Goal: Task Accomplishment & Management: Complete application form

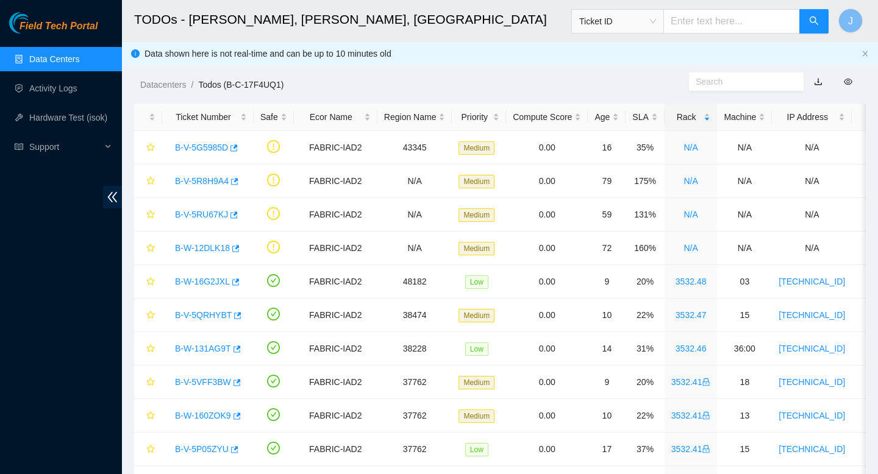
click at [62, 64] on link "Data Centers" at bounding box center [54, 59] width 50 height 10
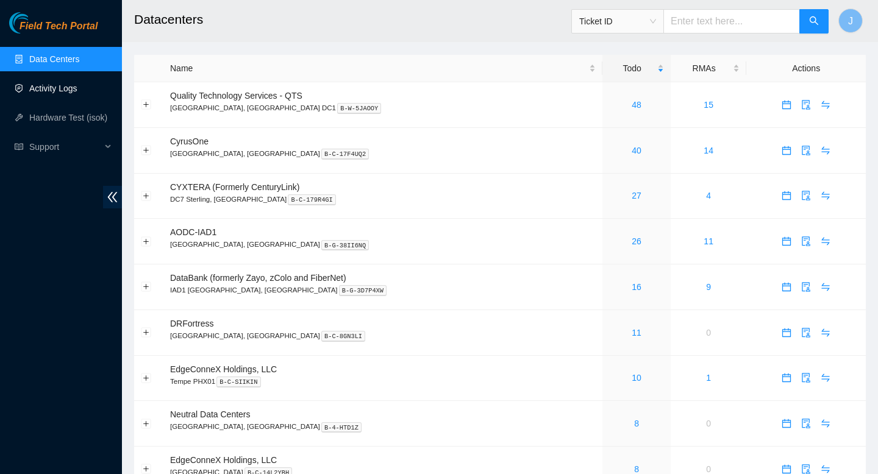
click at [56, 93] on link "Activity Logs" at bounding box center [53, 89] width 48 height 10
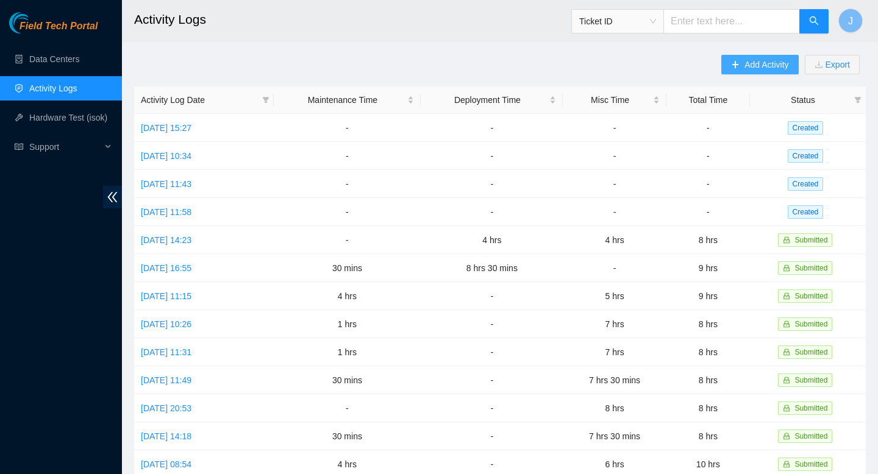
click at [748, 68] on span "Add Activity" at bounding box center [767, 64] width 44 height 13
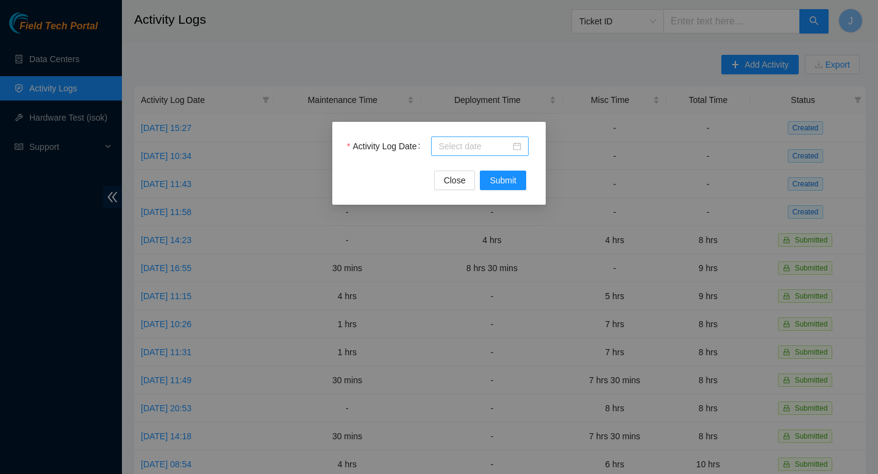
click at [482, 143] on input "Activity Log Date" at bounding box center [474, 146] width 72 height 13
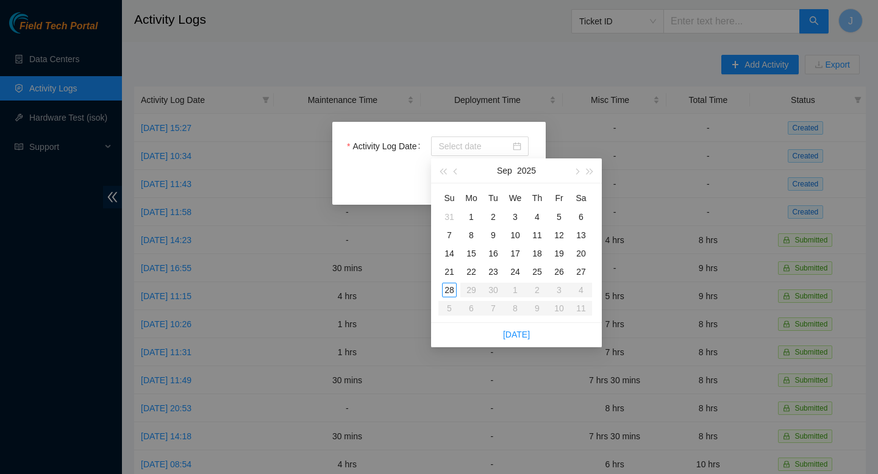
click at [516, 46] on div "Activity Log Date Close Submit" at bounding box center [439, 237] width 878 height 474
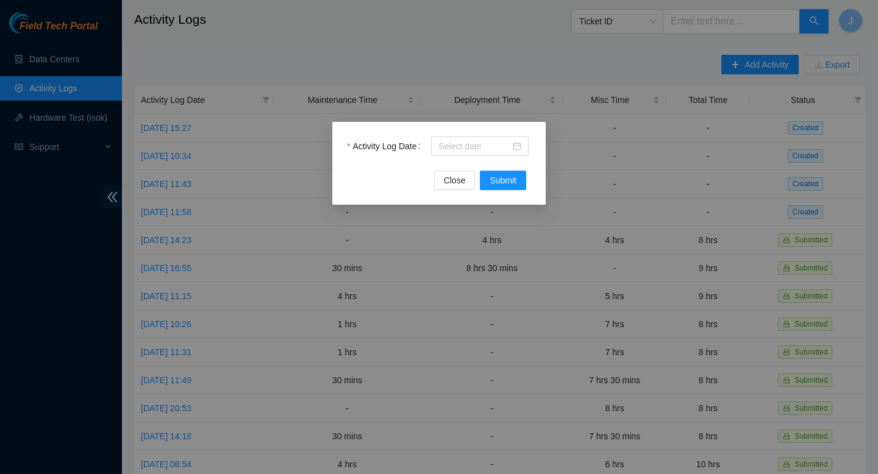
click at [458, 190] on div "Activity Log Date Close Submit" at bounding box center [438, 163] width 213 height 83
click at [444, 183] on span "Close" at bounding box center [455, 180] width 22 height 13
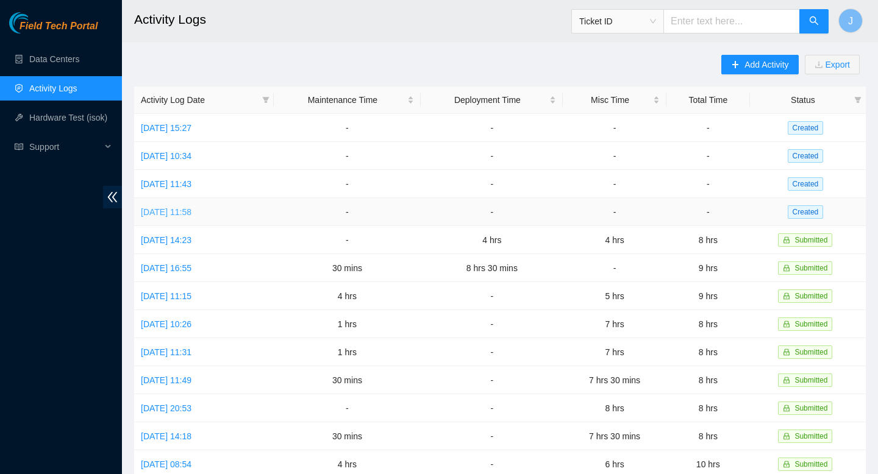
click at [160, 216] on link "Tue, 23 Sep 2025 11:58" at bounding box center [166, 212] width 51 height 10
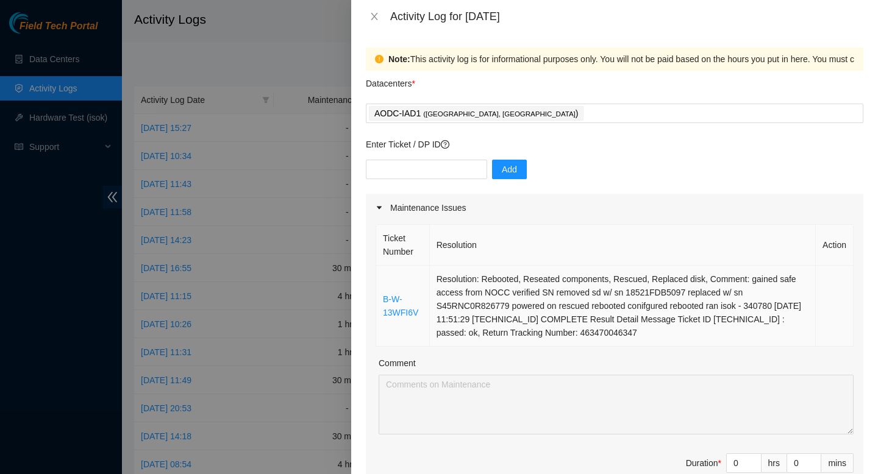
drag, startPoint x: 731, startPoint y: 342, endPoint x: 381, endPoint y: 301, distance: 352.5
click at [381, 301] on tr "B-W-13WFI6V Resolution: Rebooted, Reseated components, Rescued, Replaced disk, …" at bounding box center [614, 306] width 477 height 81
copy tr "B-W-13WFI6V Resolution: Rebooted, Reseated components, Rescued, Replaced disk, …"
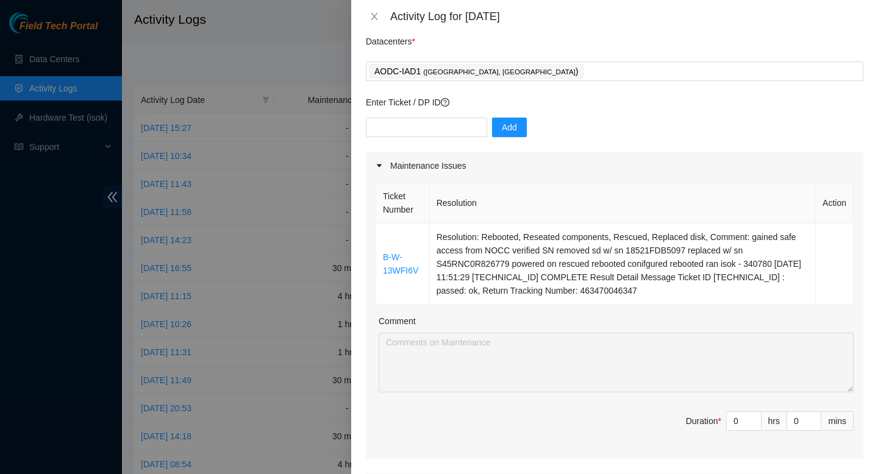
scroll to position [45, 0]
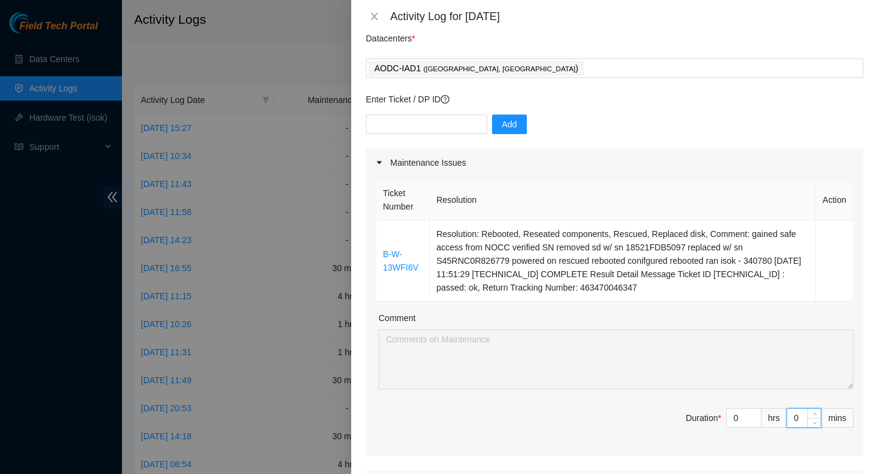
click at [801, 420] on input "0" at bounding box center [804, 418] width 34 height 18
type input "3"
type input "30"
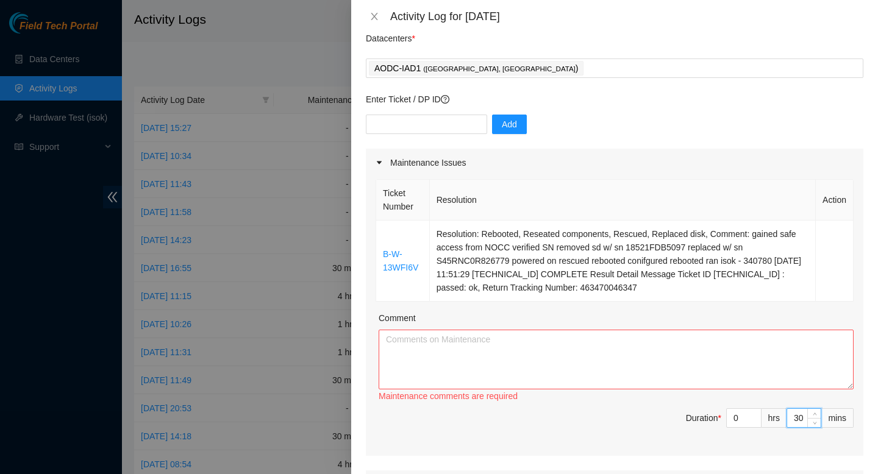
type input "30"
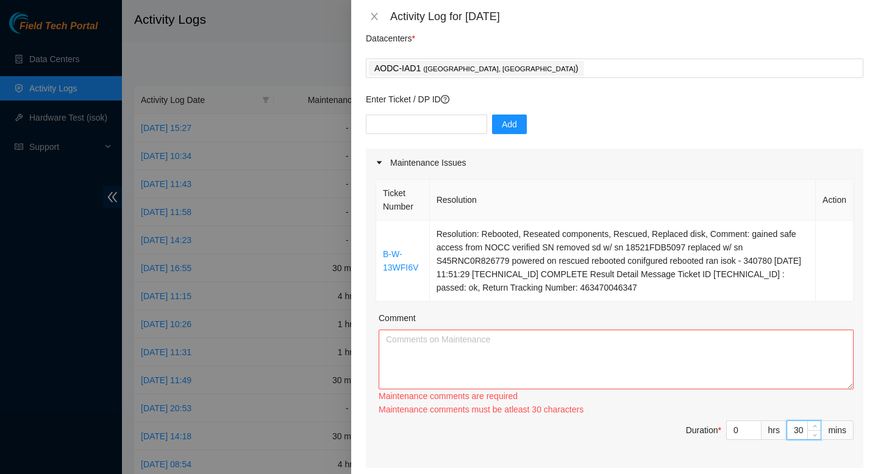
type input "30"
click at [670, 363] on textarea "Comment" at bounding box center [616, 360] width 475 height 60
paste textarea "B-W-13WFI6V Resolution: Rebooted, Reseated components, Rescued, Replaced disk, …"
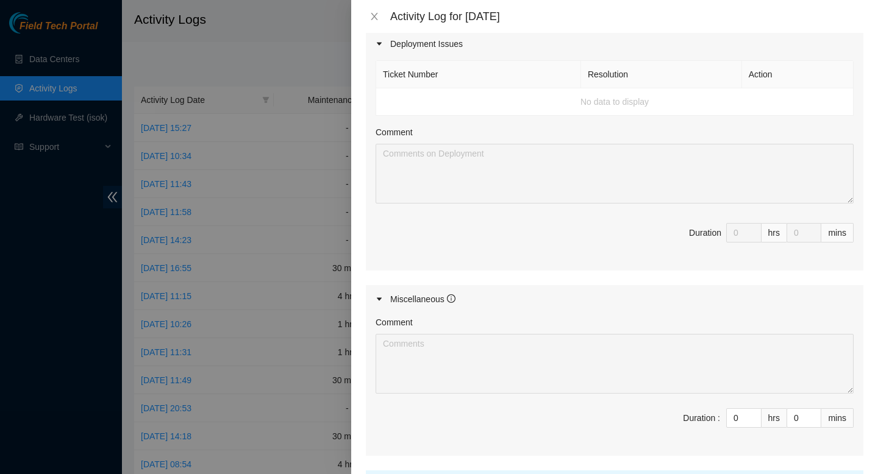
scroll to position [487, 0]
type textarea "B-W-13WFI6V Resolution: Rebooted, Reseated components, Rescued, Replaced disk, …"
click at [741, 418] on input "0" at bounding box center [744, 417] width 34 height 18
type input "07"
type input "7"
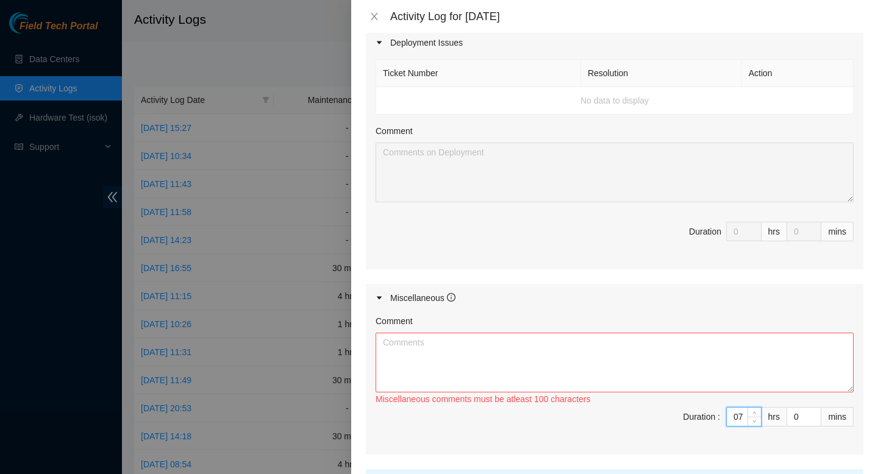
type input "7"
type input "30"
type input "8"
type input "0"
type input "30"
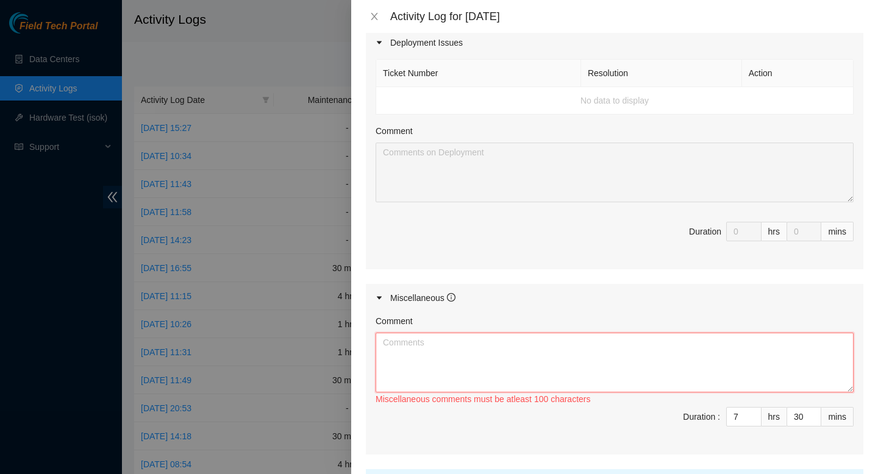
click at [637, 365] on textarea "Comment" at bounding box center [615, 363] width 478 height 60
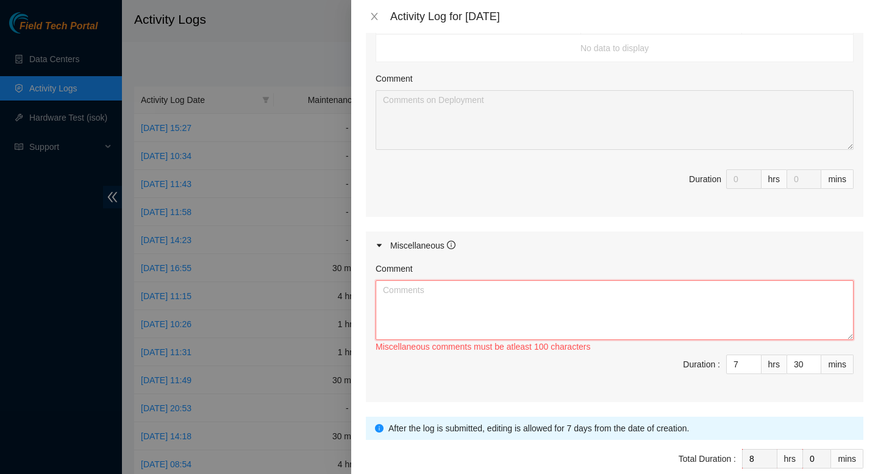
scroll to position [542, 0]
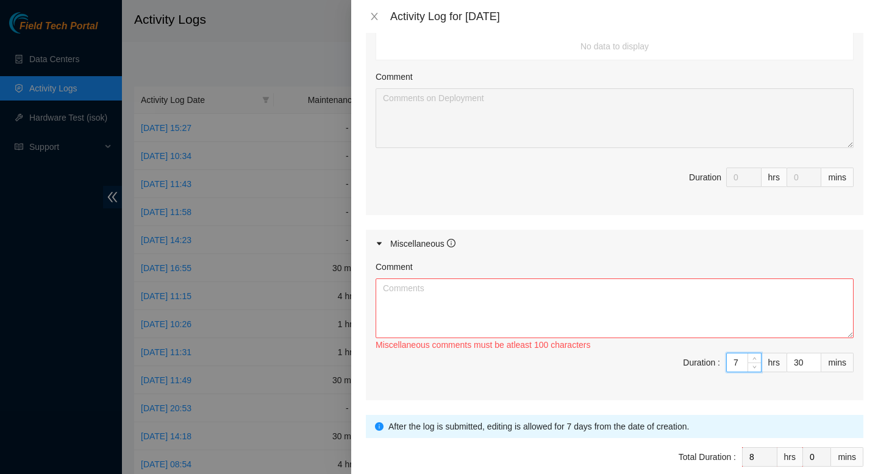
click at [738, 359] on input "7" at bounding box center [744, 363] width 34 height 18
type input "1"
type input "8"
type input "9"
type input "8"
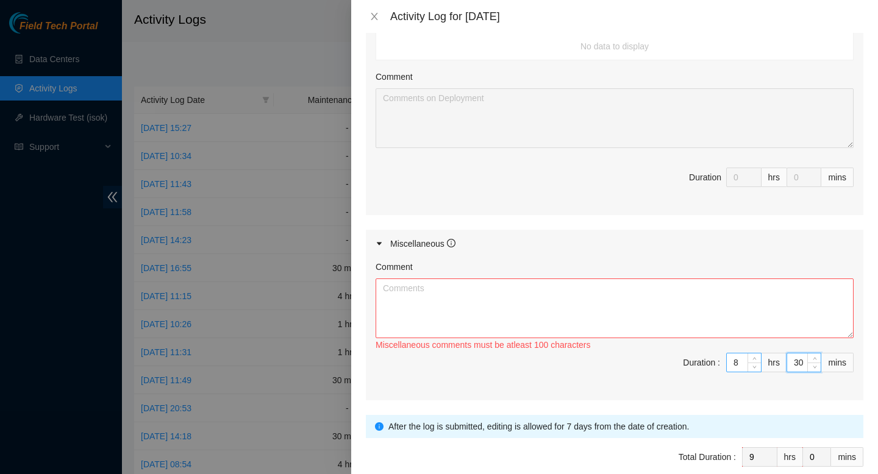
type input "0"
type input "8"
type input "30"
type input "0"
click at [488, 315] on textarea "Comment" at bounding box center [615, 309] width 478 height 60
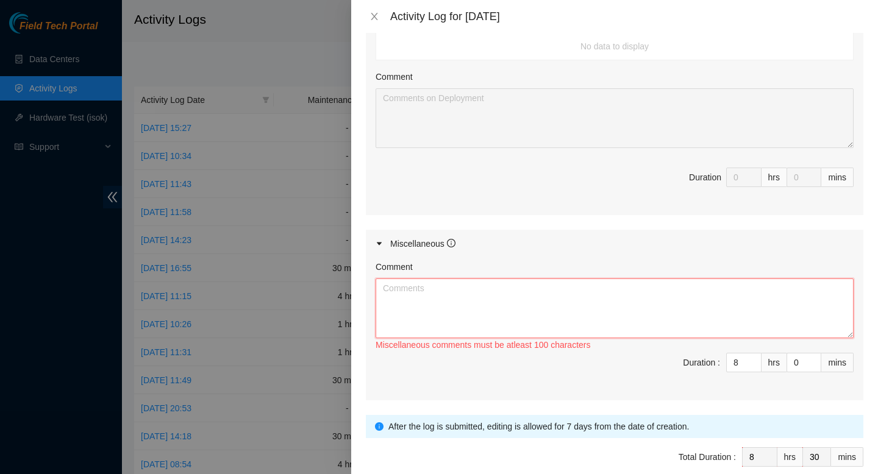
paste textarea "Conversation starred. Conversation opened. 10 messages. All messages read. Skip…"
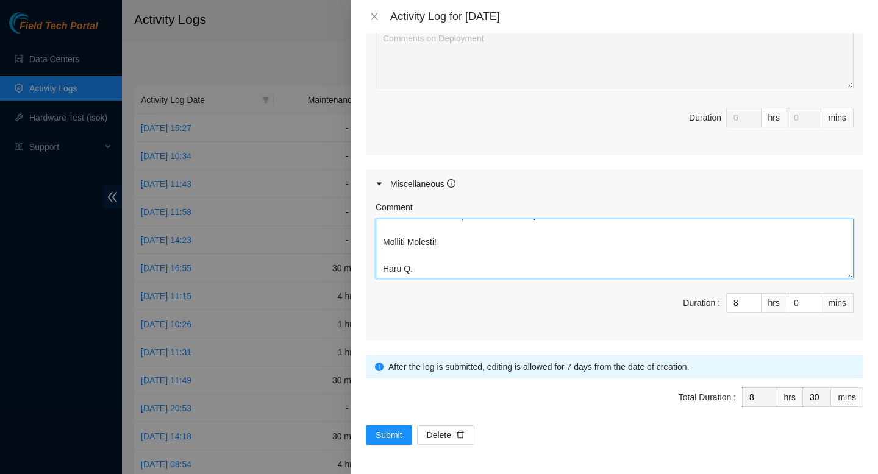
scroll to position [0, 0]
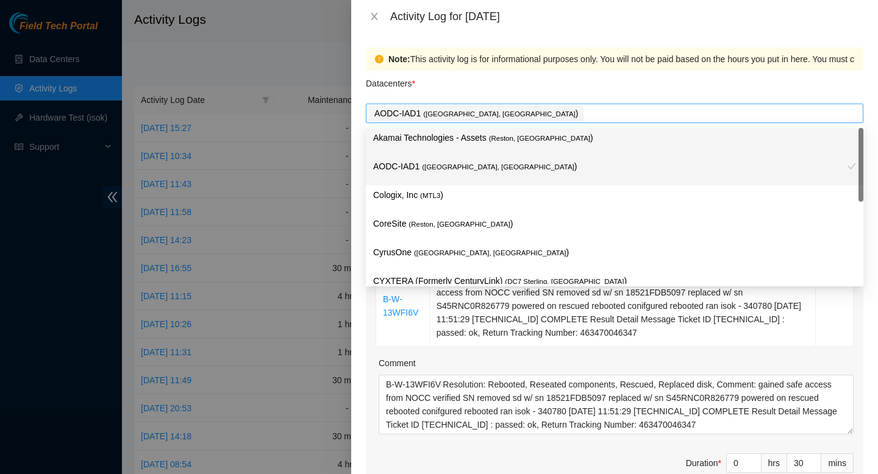
click at [549, 113] on div "AODC-IAD1 ( Manassas, VA )" at bounding box center [614, 113] width 491 height 17
type textarea "Conversation starred. Conversation opened. 10 messages. All messages read. Skip…"
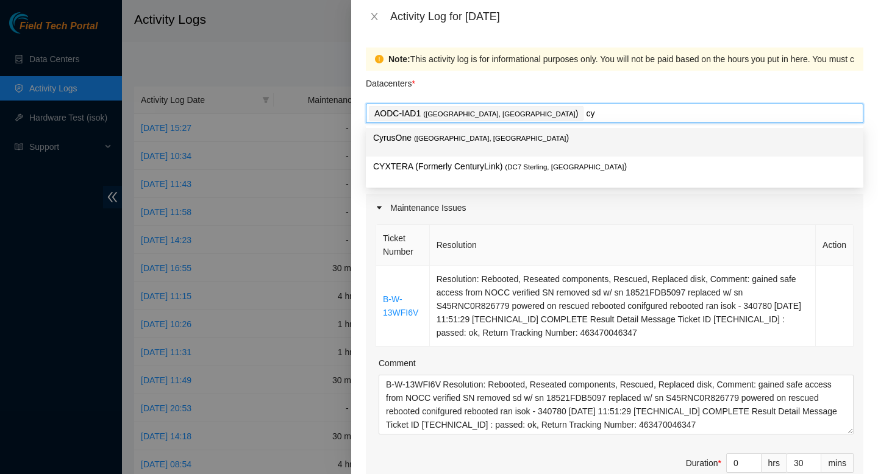
type input "cyr"
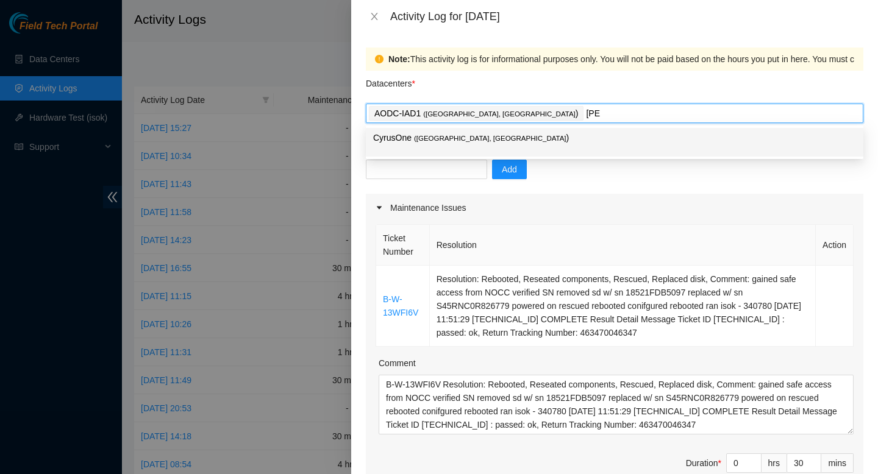
click at [449, 140] on span "( Sterling, VA" at bounding box center [490, 138] width 152 height 7
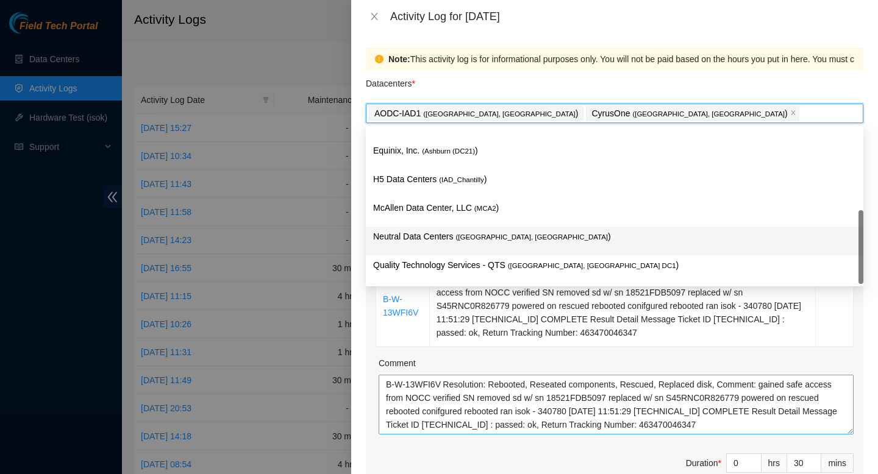
scroll to position [601, 0]
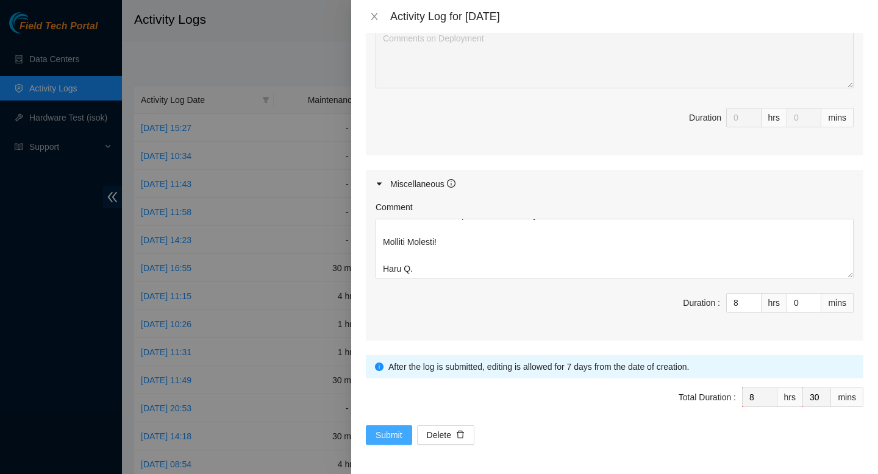
click at [382, 442] on button "Submit" at bounding box center [389, 436] width 46 height 20
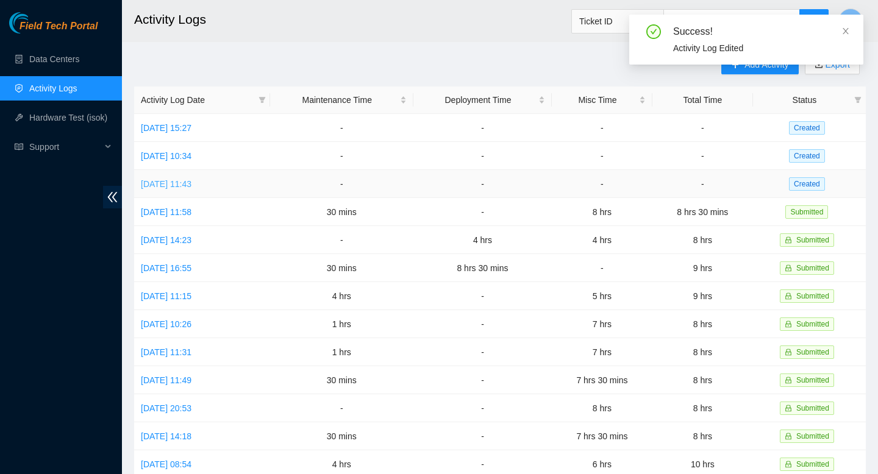
click at [186, 182] on link "Wed, 24 Sep 2025 11:43" at bounding box center [166, 184] width 51 height 10
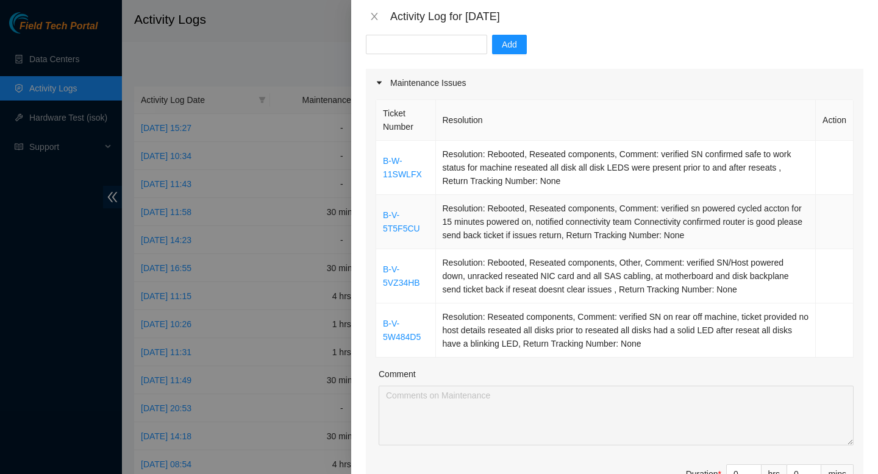
scroll to position [124, 0]
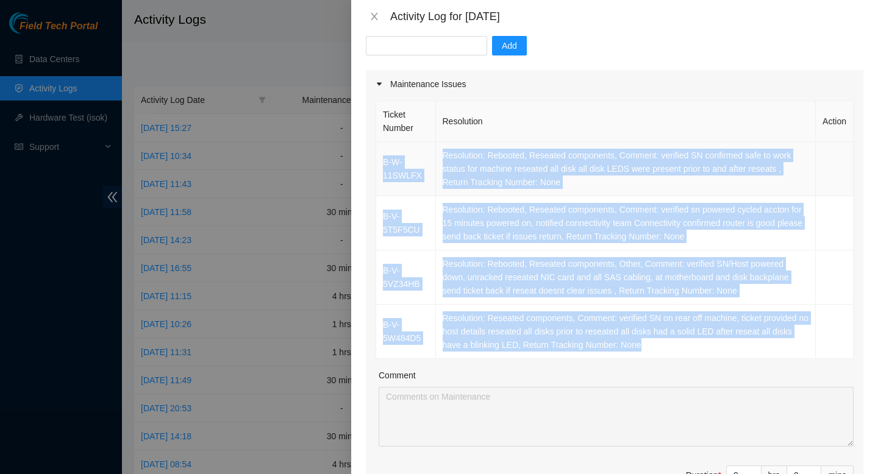
drag, startPoint x: 712, startPoint y: 350, endPoint x: 399, endPoint y: 149, distance: 371.1
click at [399, 149] on tbody "B-W-11SWLFX Resolution: Rebooted, Reseated components, Comment: verified SN con…" at bounding box center [614, 250] width 477 height 217
copy tbody "B-W-11SWLFX Resolution: Rebooted, Reseated components, Comment: verified SN con…"
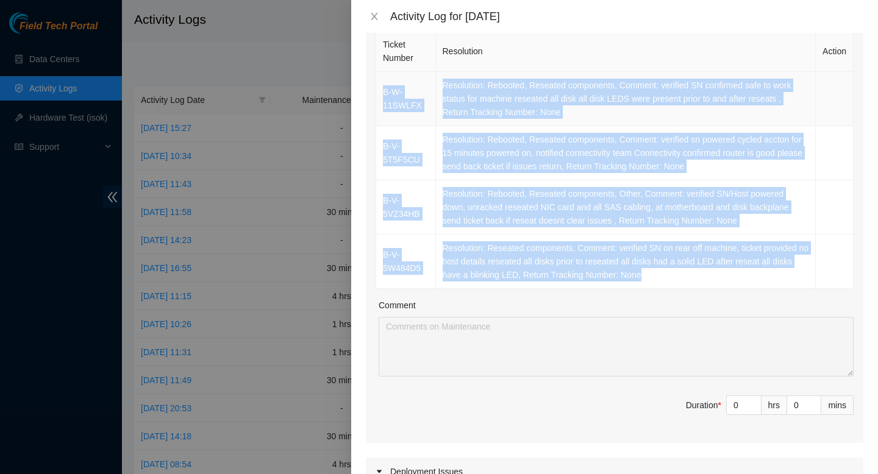
scroll to position [195, 0]
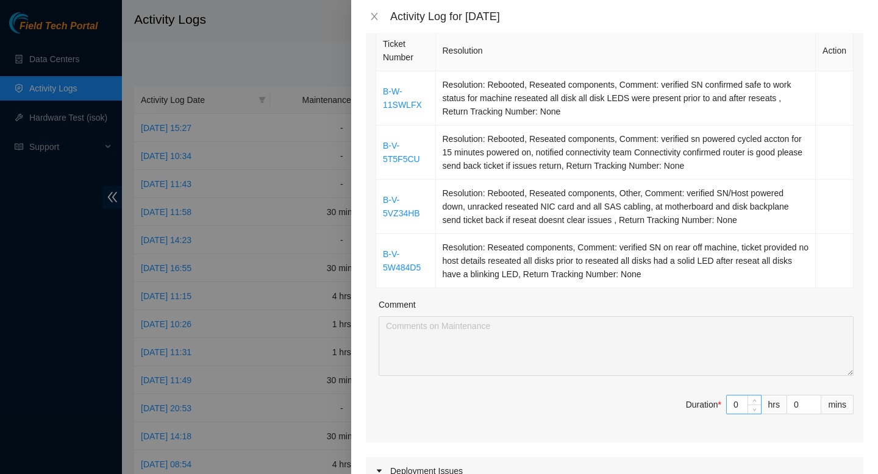
click at [742, 405] on input "0" at bounding box center [744, 405] width 34 height 18
type input "02"
type input "2"
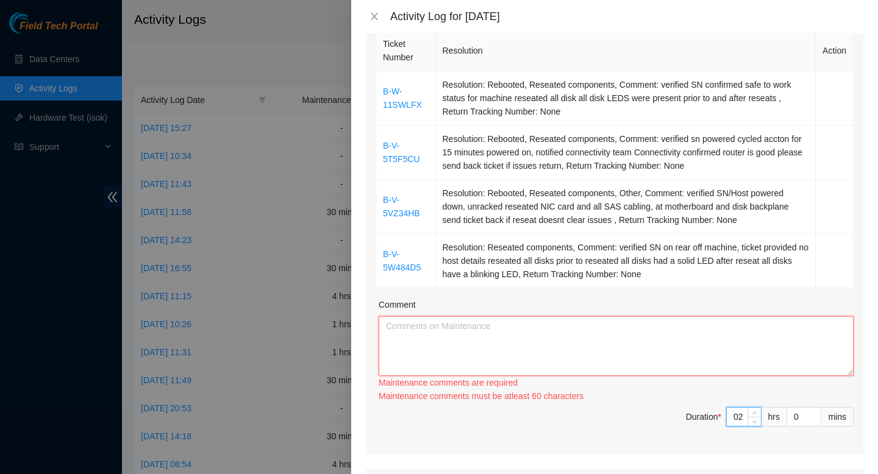
type input "2"
click at [659, 355] on textarea "Comment" at bounding box center [616, 346] width 475 height 60
paste textarea "B-W-11SWLFX Resolution: Rebooted, Reseated components, Comment: verified SN con…"
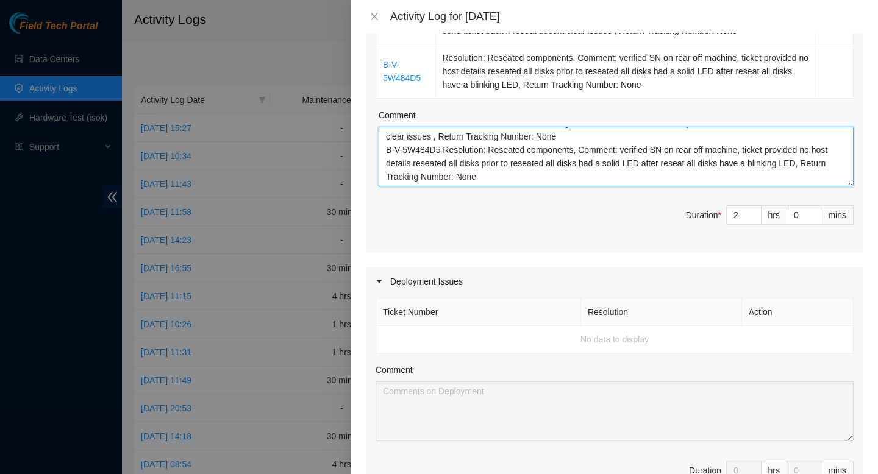
scroll to position [737, 0]
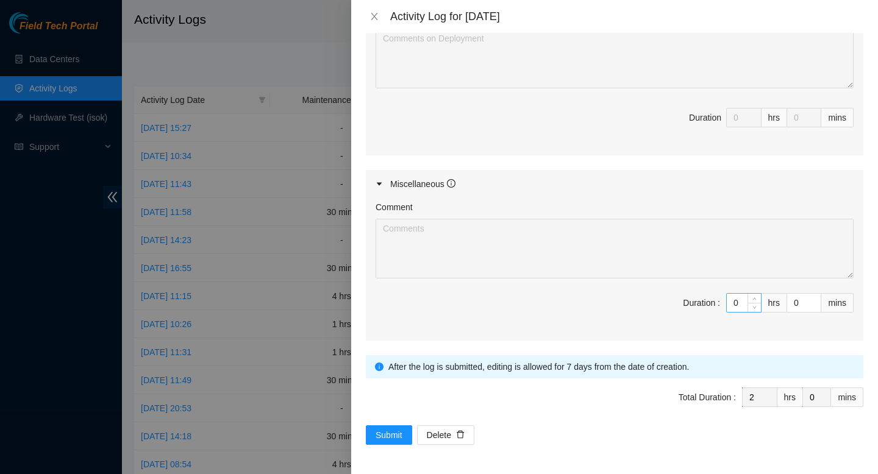
type textarea "B-W-11SWLFX Resolution: Rebooted, Reseated components, Comment: verified SN con…"
click at [746, 301] on input "0" at bounding box center [744, 303] width 34 height 18
type input "06"
type input "8"
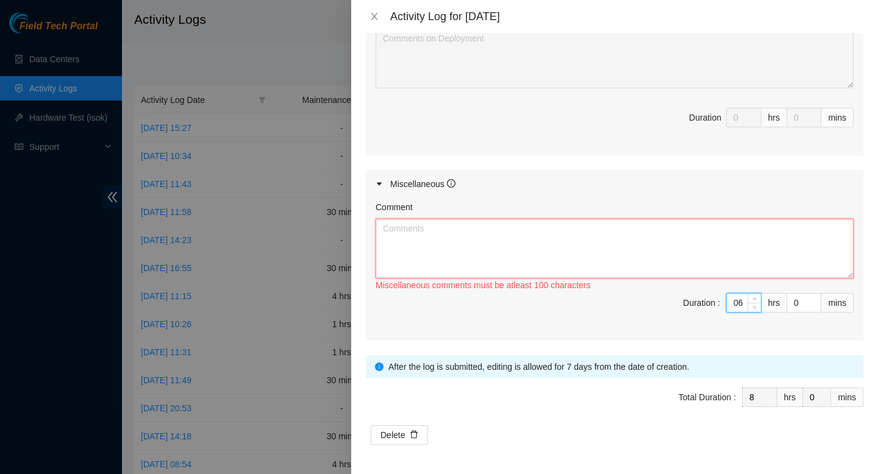
type input "6"
click at [592, 230] on textarea "Comment" at bounding box center [615, 249] width 478 height 60
paste textarea "Conversation starred. Conversation opened. 10 messages. All messages read. Skip…"
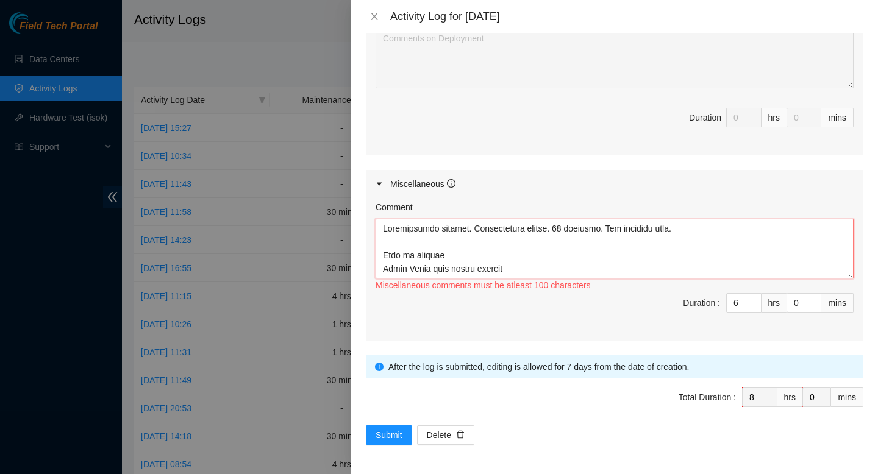
scroll to position [5617, 0]
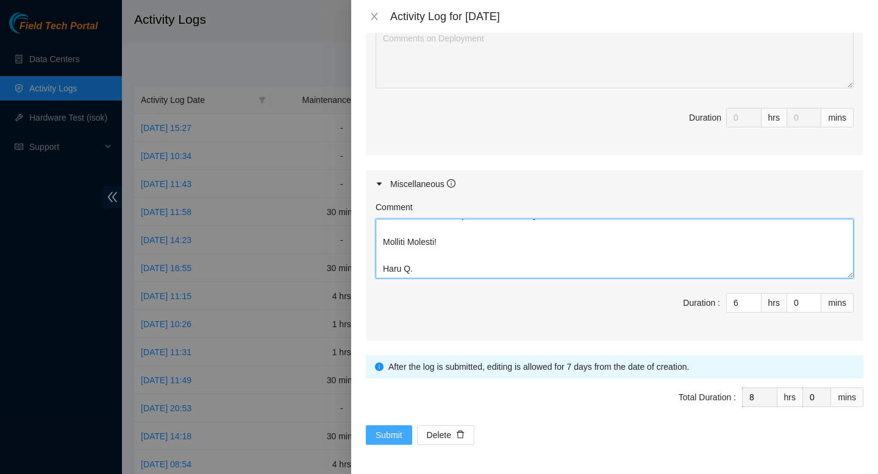
type textarea "Conversation starred. Conversation opened. 10 messages. All messages read. Skip…"
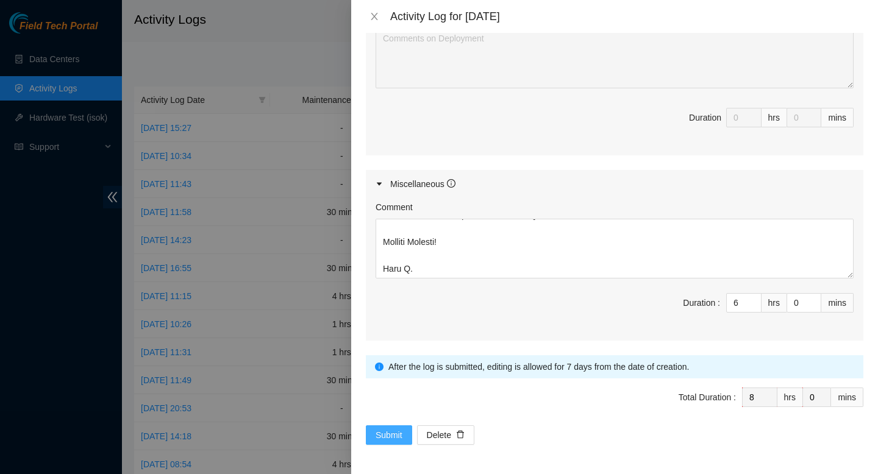
click at [385, 443] on button "Submit" at bounding box center [389, 436] width 46 height 20
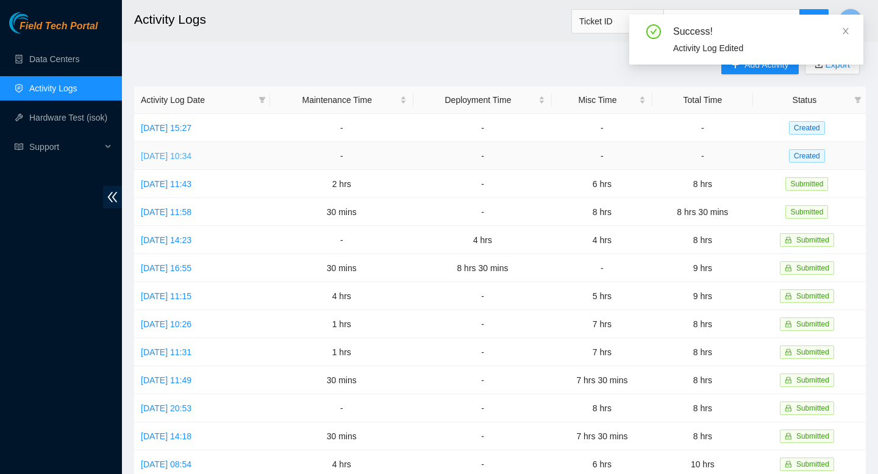
click at [174, 159] on link "Thu, 25 Sep 2025 10:34" at bounding box center [166, 156] width 51 height 10
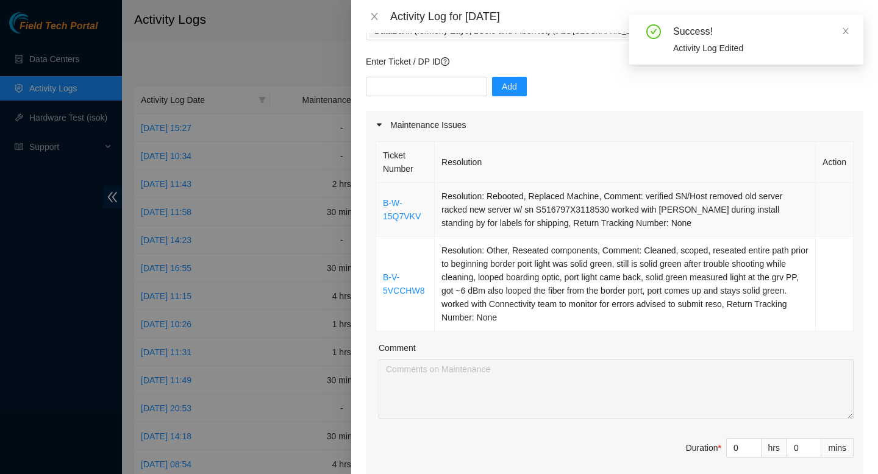
scroll to position [100, 0]
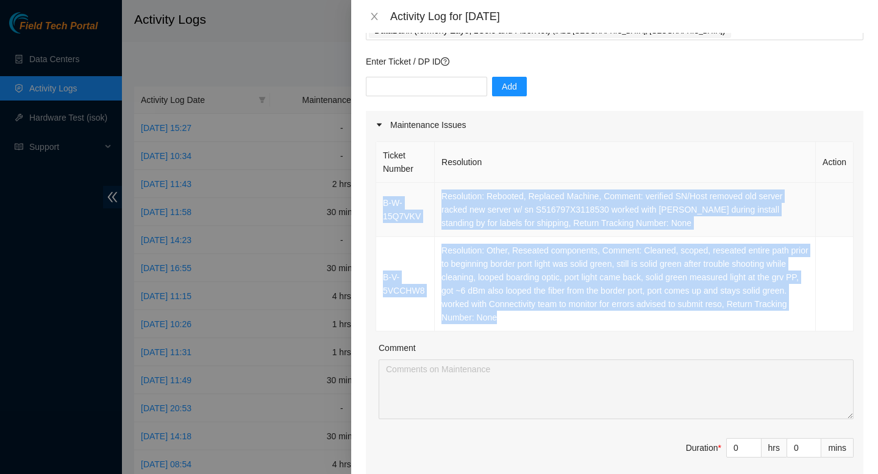
drag, startPoint x: 574, startPoint y: 302, endPoint x: 382, endPoint y: 190, distance: 221.6
click at [382, 190] on tbody "B-W-15Q7VKV Resolution: Rebooted, Replaced Machine, Comment: verified SN/Host r…" at bounding box center [614, 257] width 477 height 149
copy tbody "B-W-15Q7VKV Resolution: Rebooted, Replaced Machine, Comment: verified SN/Host r…"
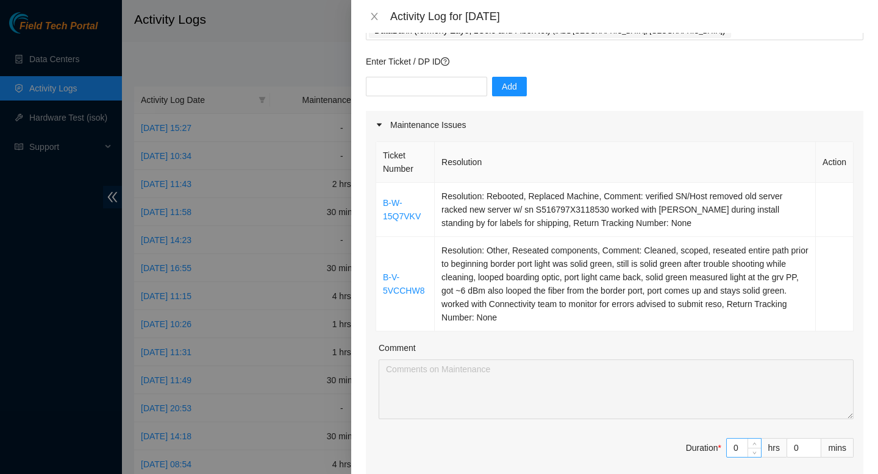
click at [742, 439] on input "0" at bounding box center [744, 448] width 34 height 18
type input "01"
type input "1"
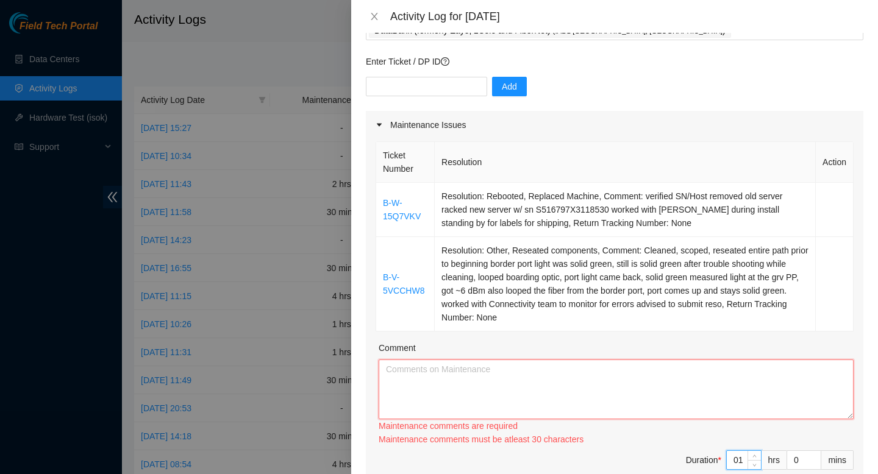
type input "1"
click at [623, 364] on textarea "Comment" at bounding box center [616, 390] width 475 height 60
paste textarea "B-W-15Q7VKV Resolution: Rebooted, Replaced Machine, Comment: verified SN/Host r…"
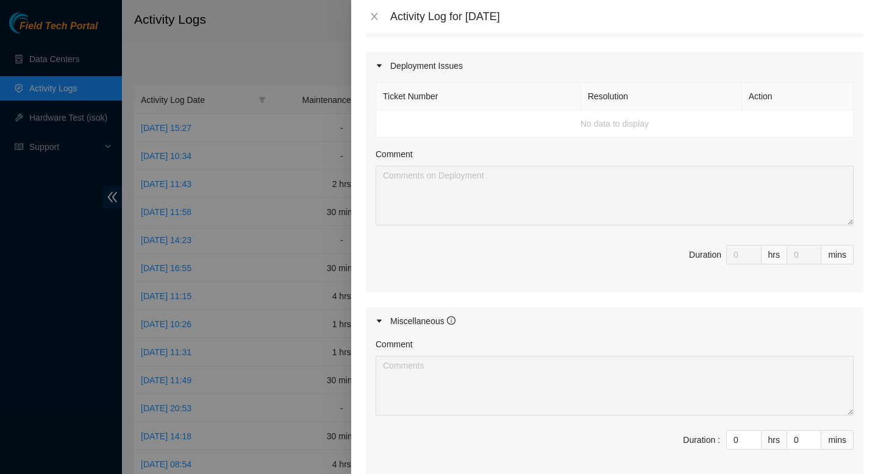
scroll to position [669, 0]
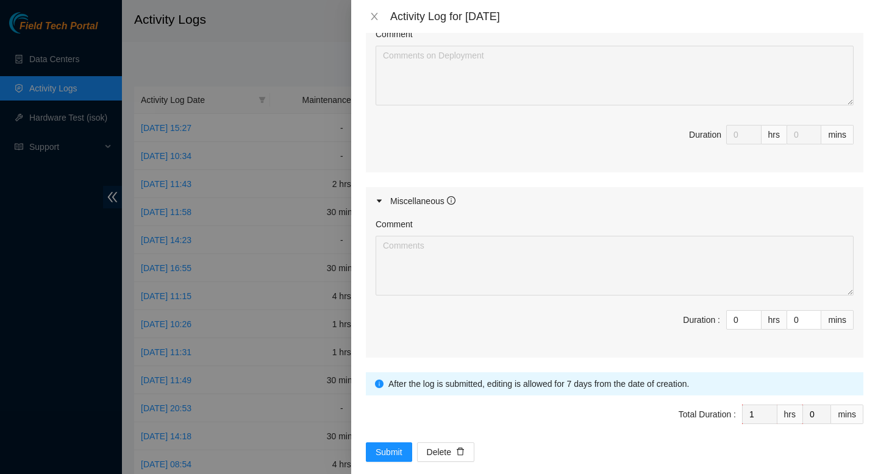
type textarea "B-W-15Q7VKV Resolution: Rebooted, Replaced Machine, Comment: verified SN/Host r…"
click at [743, 311] on input "0" at bounding box center [744, 320] width 34 height 18
type input "07"
type input "8"
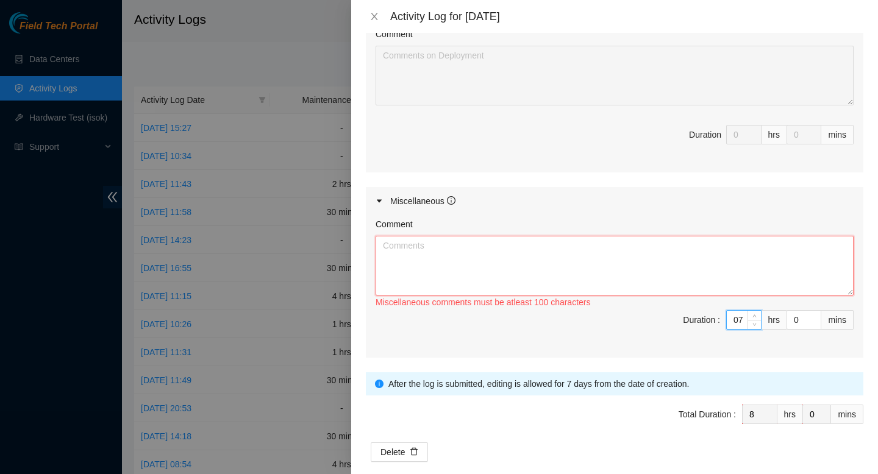
type input "7"
click at [631, 236] on textarea "Comment" at bounding box center [615, 266] width 478 height 60
paste textarea "Conversation starred. Conversation opened. 10 messages. All messages read. Skip…"
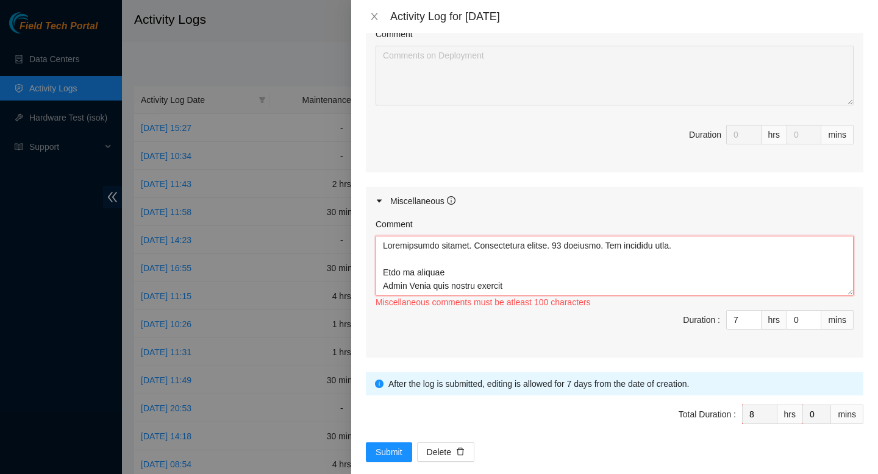
scroll to position [5617, 0]
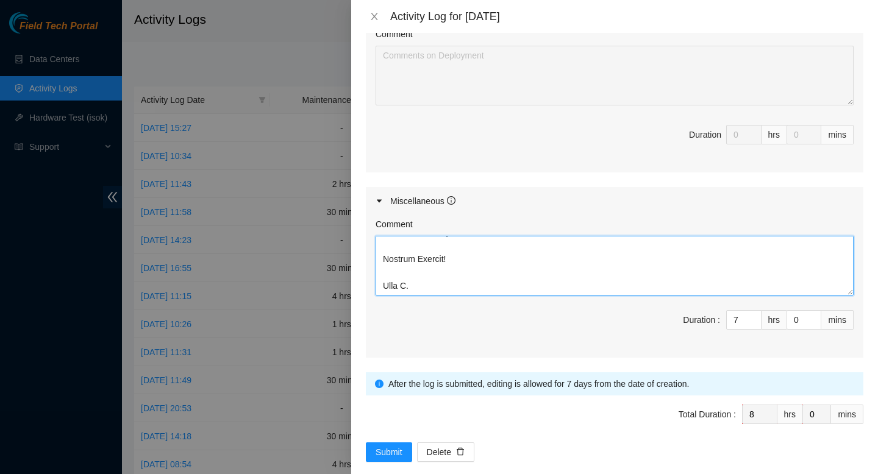
type textarea "Conversation starred. Conversation opened. 10 messages. All messages read. Skip…"
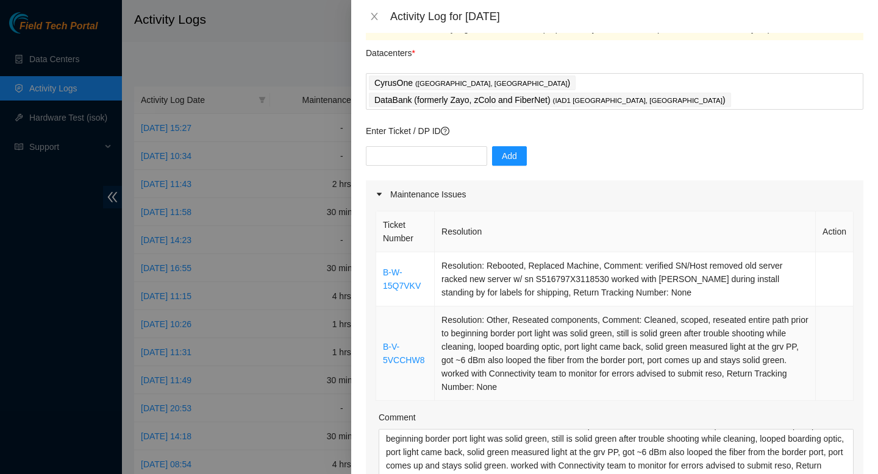
scroll to position [669, 0]
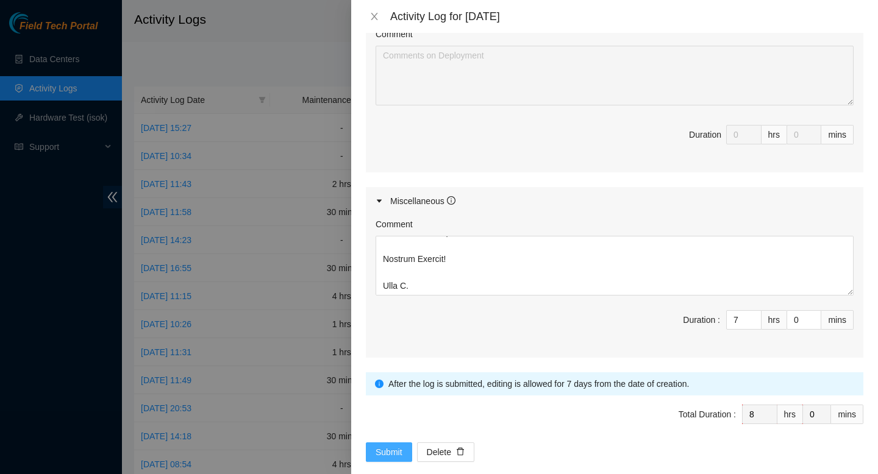
click at [384, 446] on span "Submit" at bounding box center [389, 452] width 27 height 13
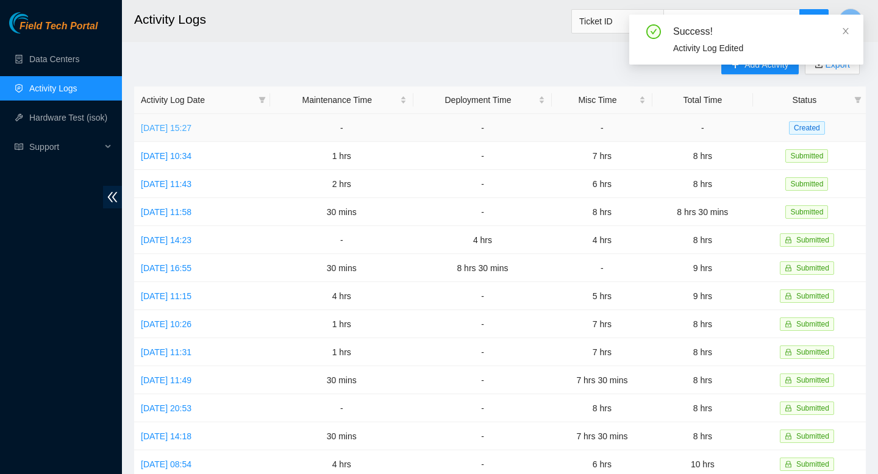
click at [191, 124] on link "Fri, 26 Sep 2025 15:27" at bounding box center [166, 128] width 51 height 10
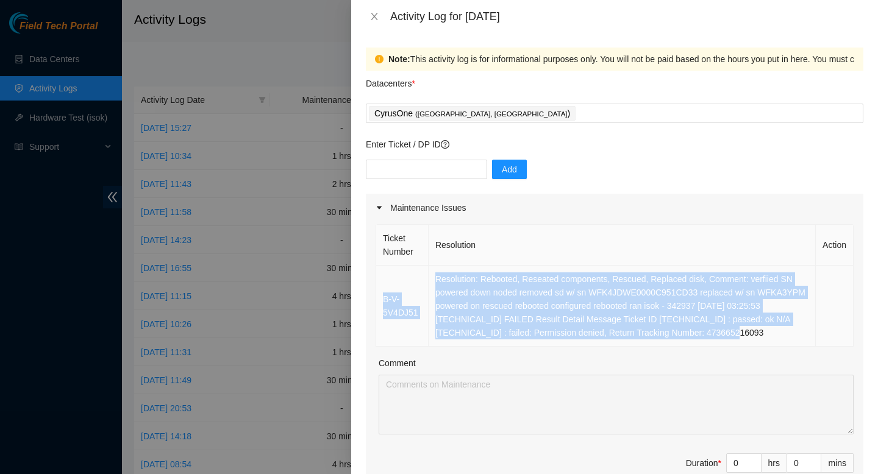
drag, startPoint x: 798, startPoint y: 336, endPoint x: 385, endPoint y: 289, distance: 415.5
click at [385, 289] on tr "B-V-5V4DJ51 Resolution: Rebooted, Reseated components, Rescued, Replaced disk, …" at bounding box center [614, 306] width 477 height 81
copy tr "B-V-5V4DJ51 Resolution: Rebooted, Reseated components, Rescued, Replaced disk, …"
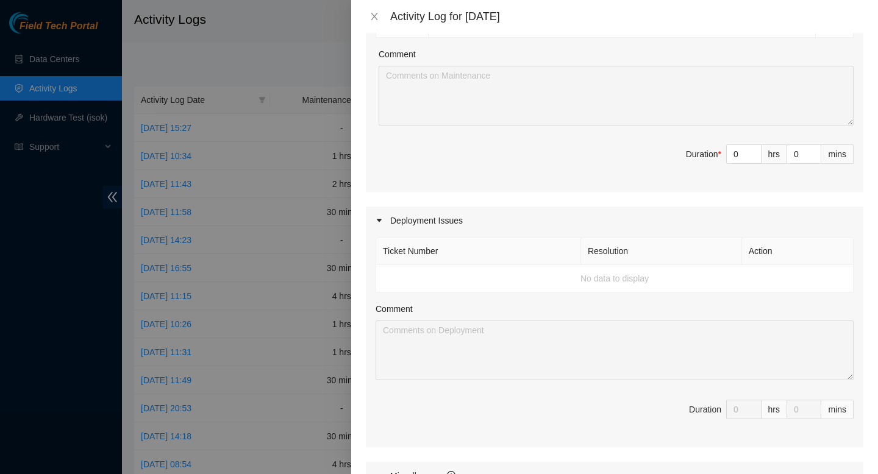
scroll to position [298, 0]
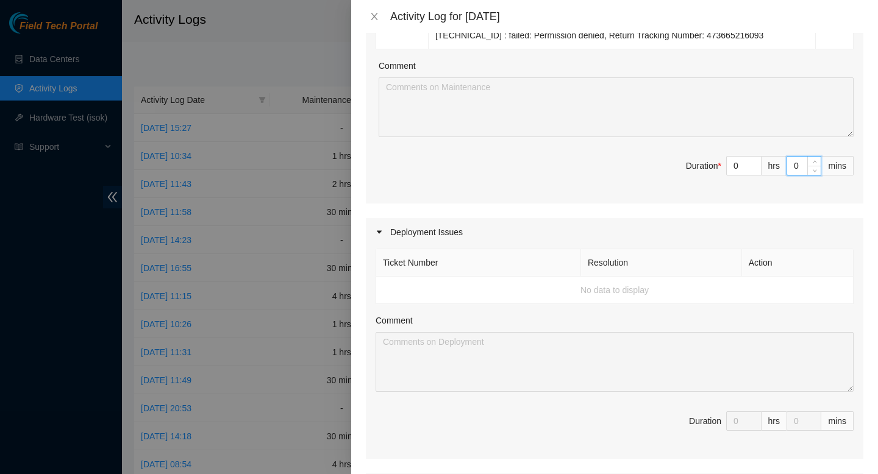
click at [793, 168] on input "0" at bounding box center [804, 166] width 34 height 18
type input "30"
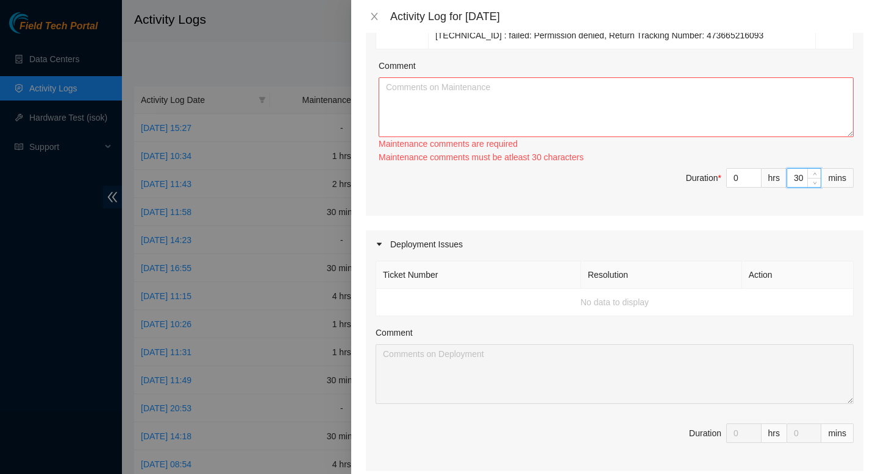
type input "30"
click at [676, 111] on textarea "Comment" at bounding box center [616, 107] width 475 height 60
paste textarea "B-V-5V4DJ51 Resolution: Rebooted, Reseated components, Rescued, Replaced disk, …"
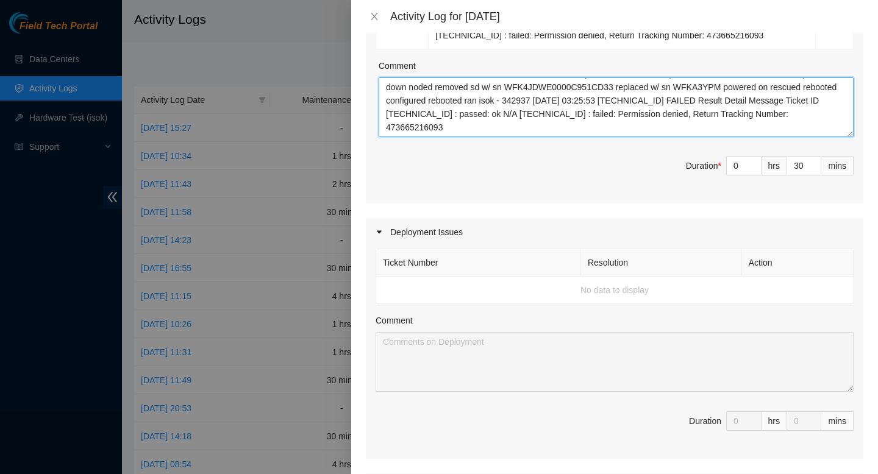
scroll to position [601, 0]
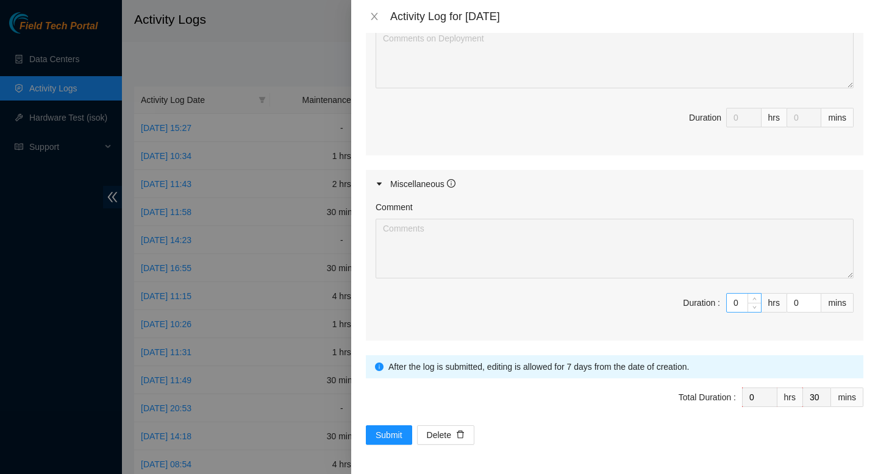
type textarea "B-V-5V4DJ51 Resolution: Rebooted, Reseated components, Rescued, Replaced disk, …"
click at [738, 302] on input "0" at bounding box center [744, 303] width 34 height 18
type input "07"
type input "7"
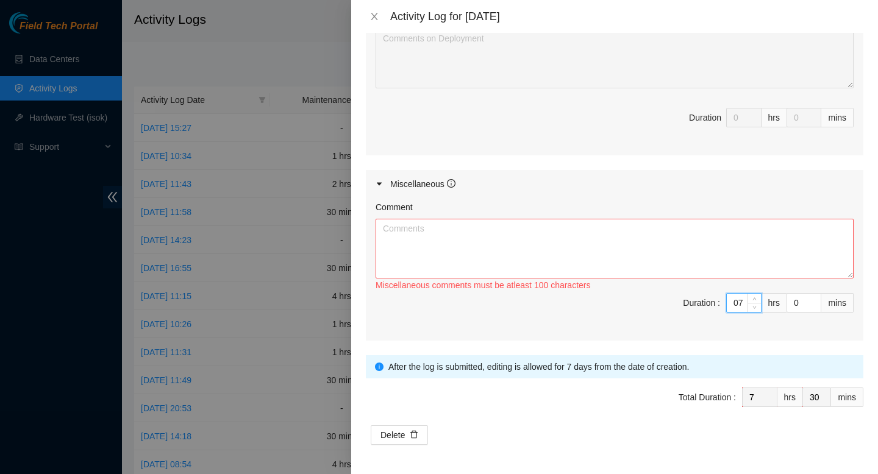
type input "7"
type input "3"
type input "33"
type input "30"
type input "8"
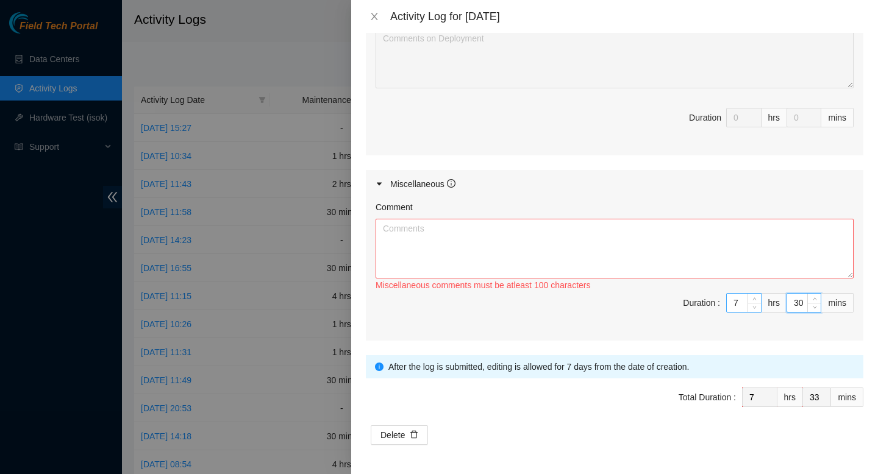
type input "0"
type input "30"
click at [687, 240] on textarea "Comment" at bounding box center [615, 249] width 478 height 60
paste textarea "Conversation starred. Conversation opened. 10 messages. All messages read. Skip…"
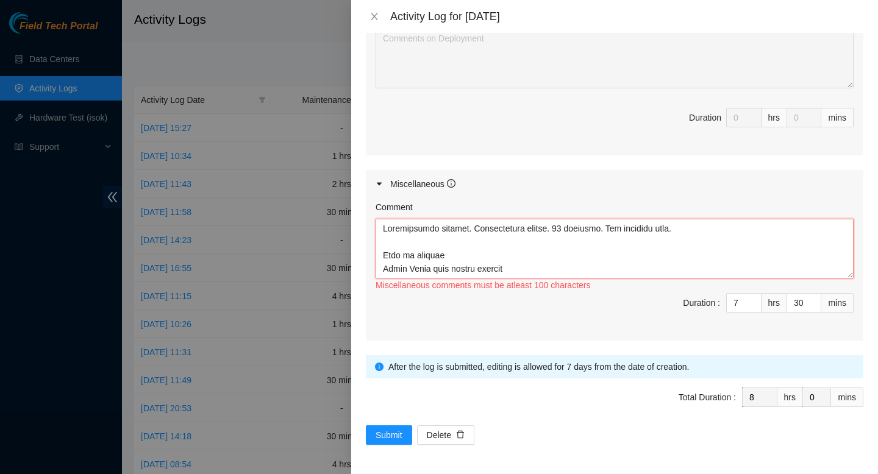
scroll to position [5617, 0]
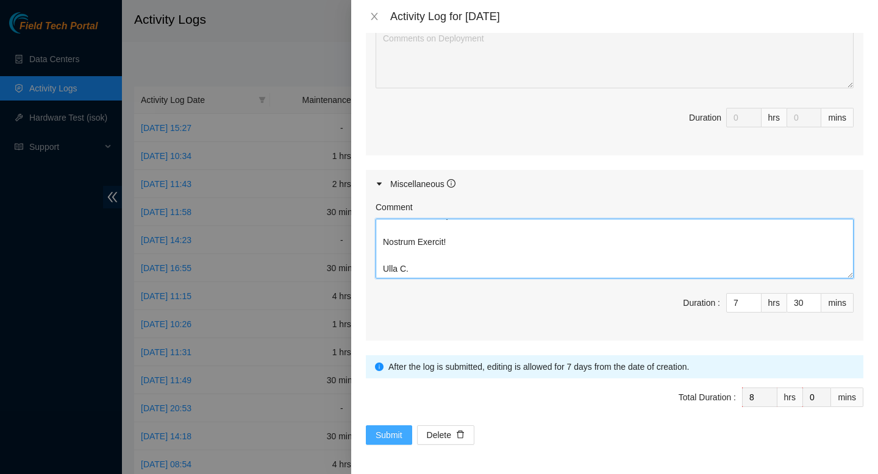
type textarea "Conversation starred. Conversation opened. 10 messages. All messages read. Skip…"
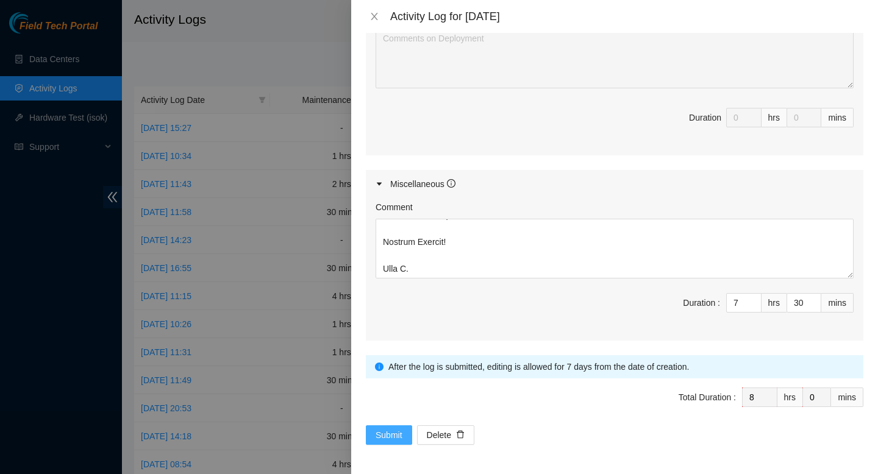
click at [391, 429] on span "Submit" at bounding box center [389, 435] width 27 height 13
